Goal: Information Seeking & Learning: Learn about a topic

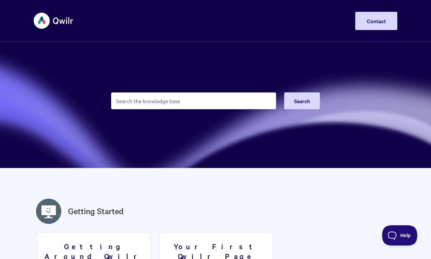
click at [194, 101] on input "Search the knowledge base" at bounding box center [193, 100] width 165 height 17
type input "Qwilr Salesforce integration"
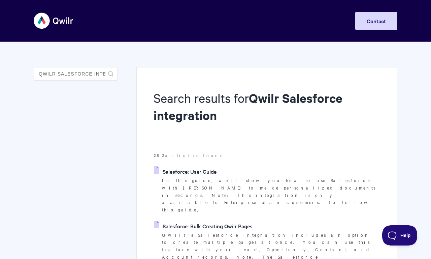
click at [185, 171] on link "Salesforce: User Guide" at bounding box center [185, 171] width 63 height 10
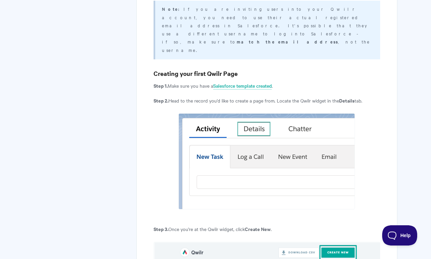
scroll to position [967, 0]
